Goal: Information Seeking & Learning: Learn about a topic

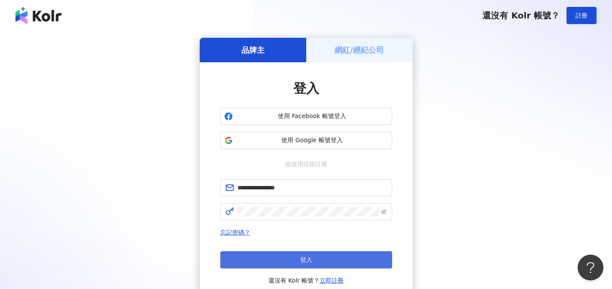
click at [327, 260] on button "登入" at bounding box center [306, 259] width 172 height 17
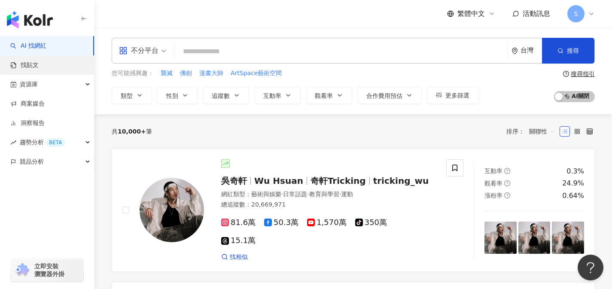
click at [39, 64] on link "找貼文" at bounding box center [24, 65] width 28 height 9
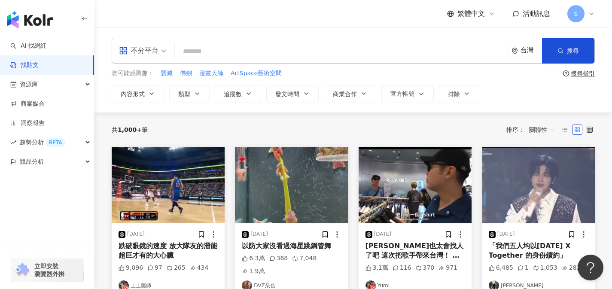
click at [139, 49] on div "不分平台" at bounding box center [138, 51] width 39 height 14
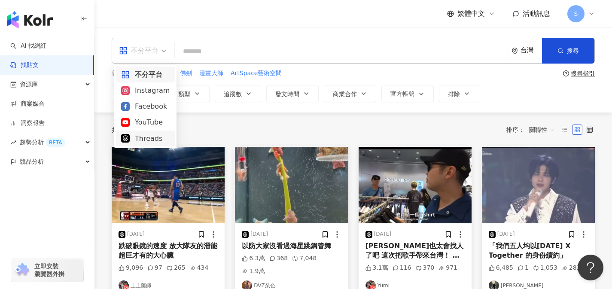
click at [143, 139] on div "Threads" at bounding box center [145, 138] width 48 height 11
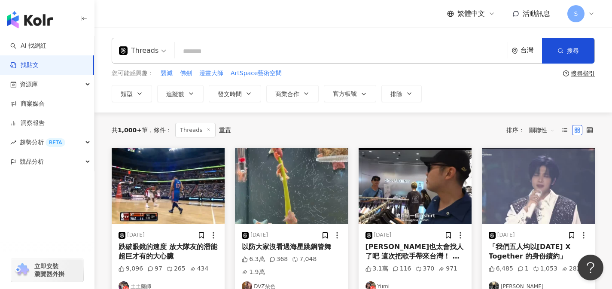
click at [540, 131] on span "關聯性" at bounding box center [542, 130] width 26 height 14
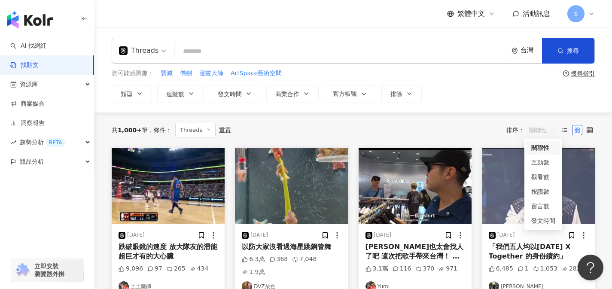
click at [450, 120] on div "共 1,000+ 筆 條件 ： Threads 重置 排序： 關聯性" at bounding box center [353, 129] width 483 height 35
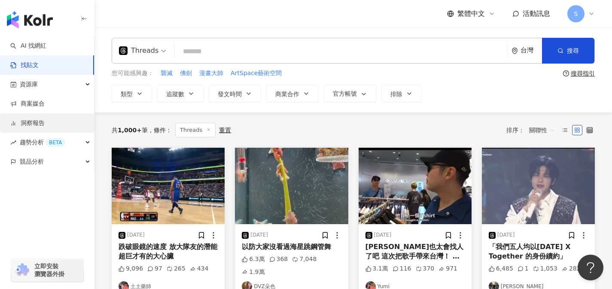
click at [28, 127] on link "洞察報告" at bounding box center [27, 123] width 34 height 9
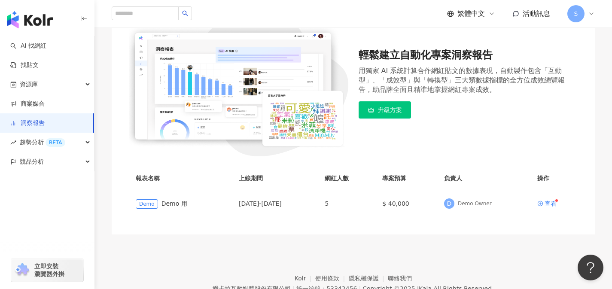
scroll to position [145, 0]
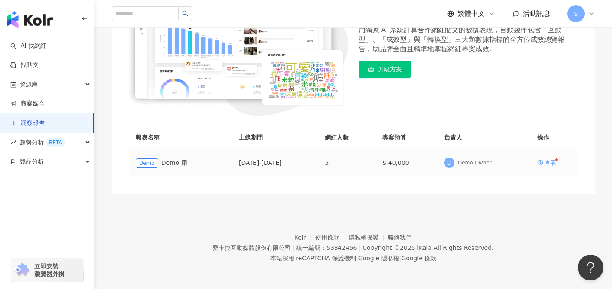
click at [553, 163] on div "查看" at bounding box center [550, 163] width 12 height 6
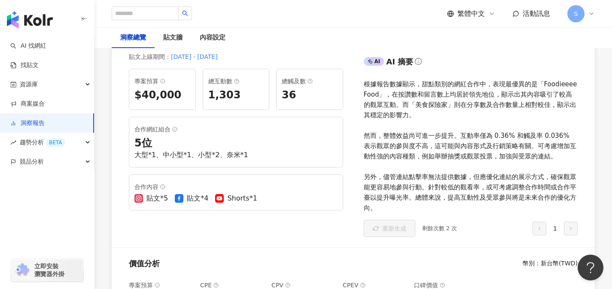
scroll to position [187, 0]
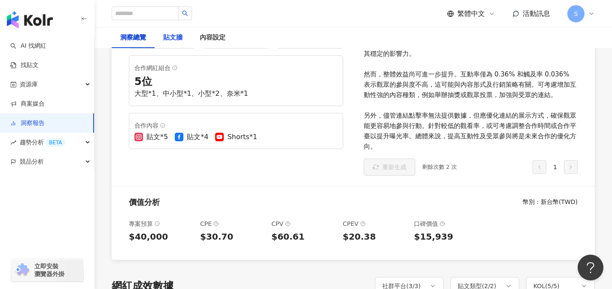
click at [170, 35] on div "貼文牆" at bounding box center [172, 38] width 19 height 10
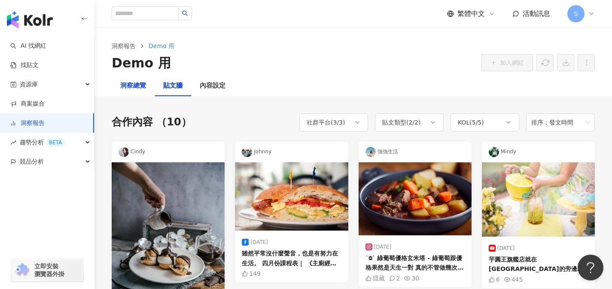
click at [139, 82] on div "洞察總覽" at bounding box center [133, 86] width 26 height 10
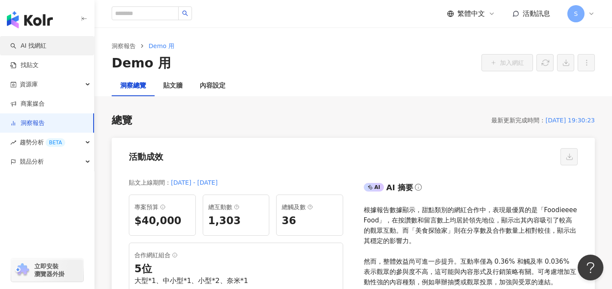
click at [43, 42] on link "AI 找網紅" at bounding box center [28, 46] width 36 height 9
